Goal: Transaction & Acquisition: Subscribe to service/newsletter

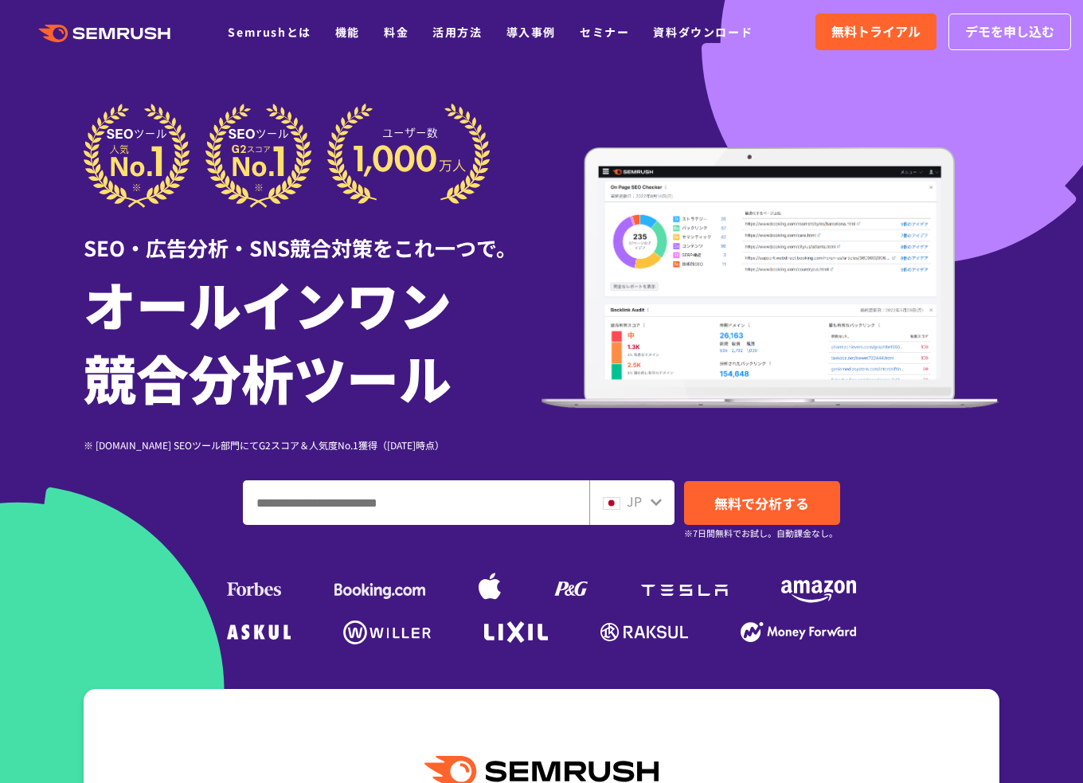
click at [428, 492] on input "ドメイン、キーワードまたはURLを入力してください" at bounding box center [416, 502] width 345 height 43
click at [541, 493] on input "ドメイン、キーワードまたはURLを入力してください" at bounding box center [416, 502] width 345 height 43
click at [880, 26] on span "無料トライアル" at bounding box center [876, 32] width 89 height 21
click at [754, 517] on link "無料で分析する" at bounding box center [762, 503] width 156 height 44
